Goal: Navigation & Orientation: Find specific page/section

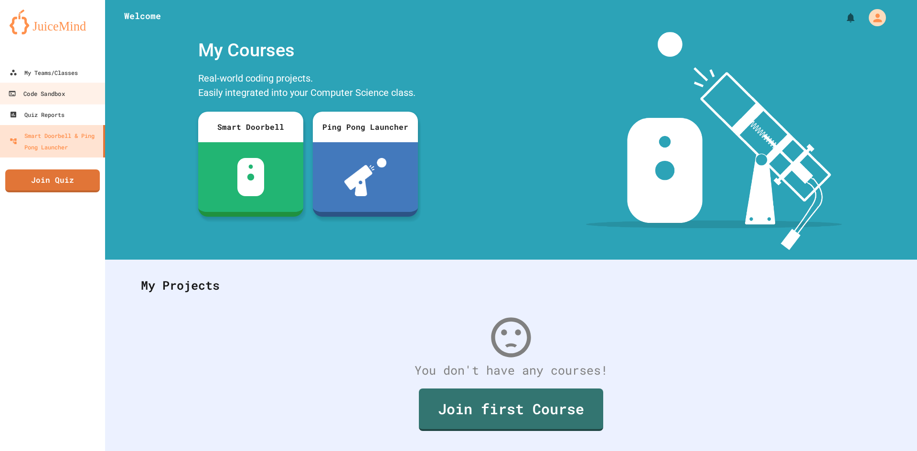
click at [80, 37] on link at bounding box center [52, 21] width 105 height 43
click at [77, 62] on link "My Teams/Classes" at bounding box center [52, 72] width 105 height 21
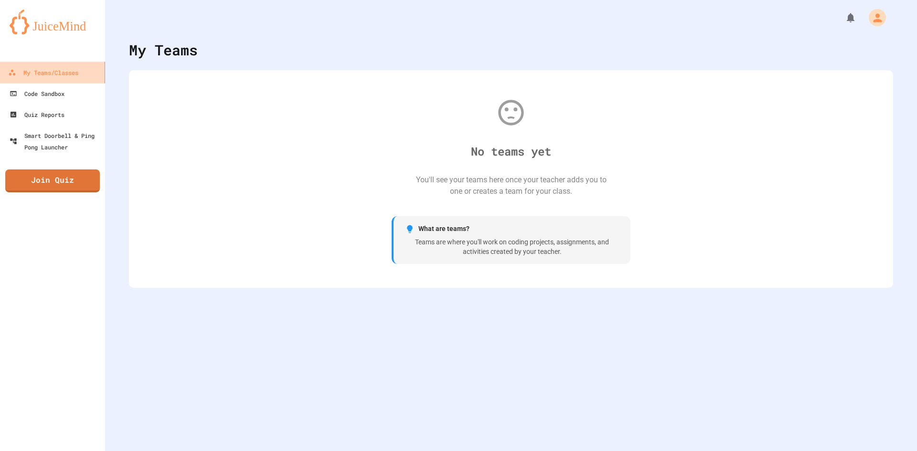
click at [77, 62] on link "My Teams/Classes" at bounding box center [53, 72] width 108 height 21
click at [77, 70] on div "My Teams/Classes" at bounding box center [43, 73] width 70 height 12
click at [70, 85] on link "Code Sandbox" at bounding box center [52, 93] width 105 height 21
